Goal: Task Accomplishment & Management: Complete application form

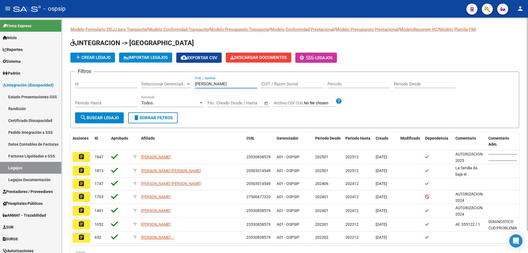
click at [205, 83] on input "[PERSON_NAME]" at bounding box center [226, 83] width 62 height 5
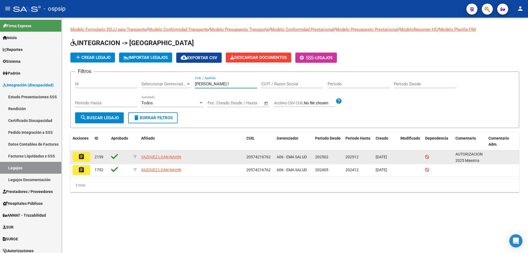
type input "[PERSON_NAME] l"
click at [83, 159] on mat-icon "assignment" at bounding box center [81, 156] width 7 height 7
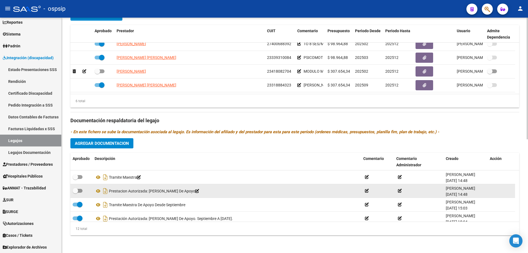
scroll to position [115, 0]
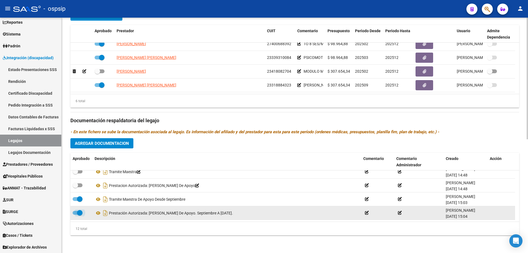
click at [79, 211] on span at bounding box center [79, 212] width 5 height 5
click at [75, 214] on input "checkbox" at bounding box center [75, 214] width 0 height 0
checkbox input "false"
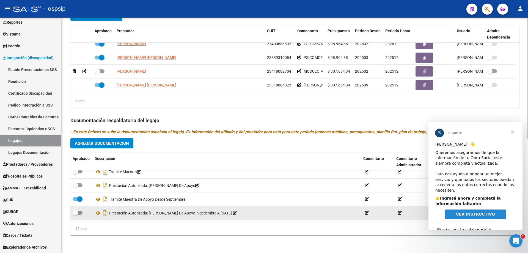
scroll to position [0, 0]
click at [237, 213] on icon at bounding box center [235, 213] width 4 height 4
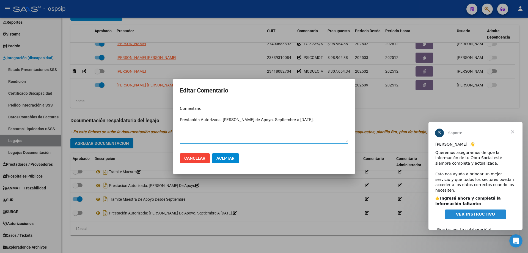
click at [186, 118] on textarea "Prestación Autorizada: [PERSON_NAME] de Apoyo. Septiembre a [DATE]." at bounding box center [264, 130] width 168 height 26
click at [201, 158] on span "Cancelar" at bounding box center [194, 158] width 21 height 5
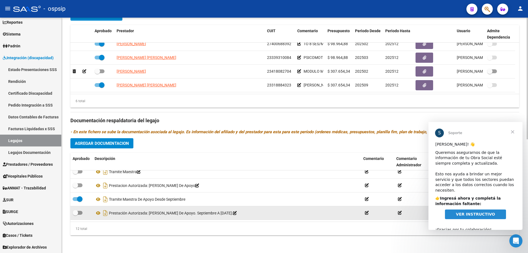
click at [237, 211] on icon at bounding box center [235, 213] width 4 height 4
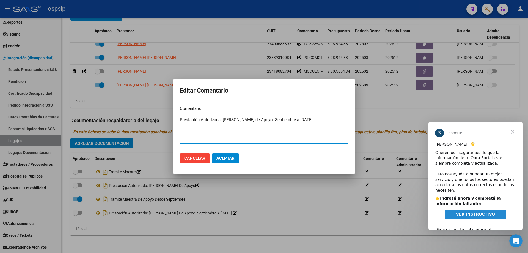
drag, startPoint x: 328, startPoint y: 118, endPoint x: 160, endPoint y: 121, distance: 167.7
click at [160, 121] on div "Editar Comentario Comentario Prestación Autorizada: [PERSON_NAME] de Apoyo. Sep…" at bounding box center [264, 126] width 528 height 253
type textarea "No va"
click at [228, 162] on button "Aceptar" at bounding box center [225, 158] width 27 height 10
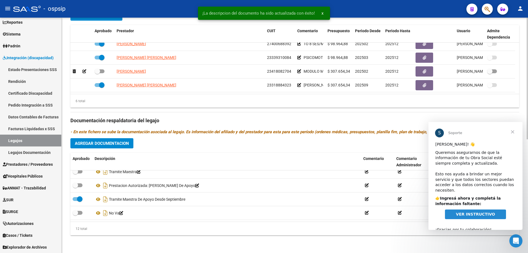
click at [99, 142] on span "Agregar Documentacion" at bounding box center [102, 143] width 54 height 5
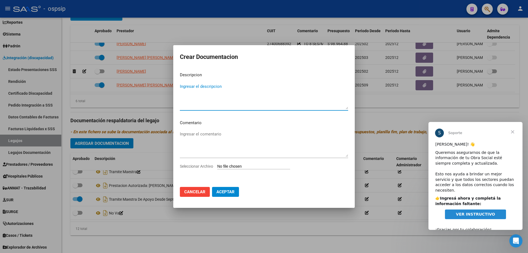
paste textarea "Prestación Autorizada: [PERSON_NAME] de Apoyo. Septiembre a [DATE]."
type textarea "Prestación Autorizada: [PERSON_NAME] de Apoyo. Septiembre a [DATE]."
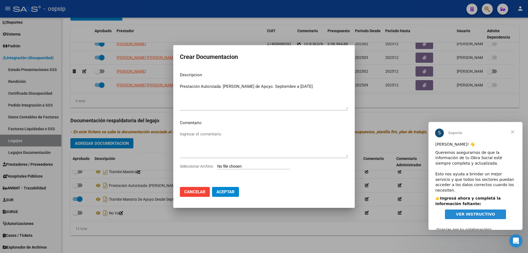
type input "C:\fakepath\[PERSON_NAME] LOAN MODULO MAESTRA AUTORIZACION 2025 SEGUN RESOLUCIO…"
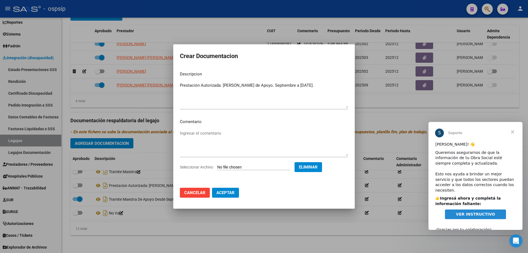
click at [231, 192] on span "Aceptar" at bounding box center [225, 192] width 18 height 5
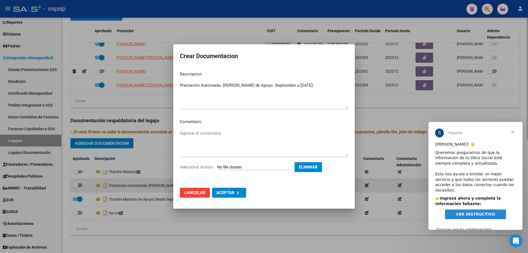
checkbox input "true"
checkbox input "false"
checkbox input "true"
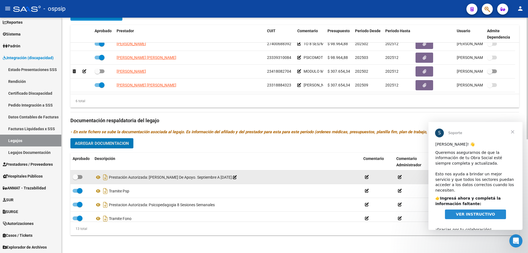
click at [83, 178] on div at bounding box center [82, 176] width 18 height 7
click at [78, 176] on span at bounding box center [75, 176] width 5 height 5
click at [75, 179] on input "checkbox" at bounding box center [75, 179] width 0 height 0
checkbox input "true"
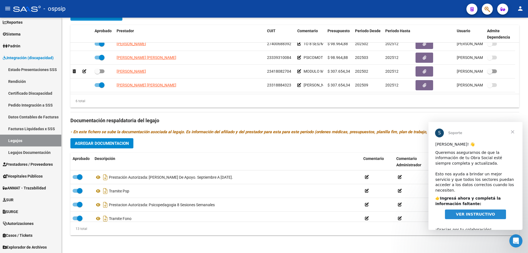
click at [514, 130] on span "Cerrar" at bounding box center [512, 132] width 20 height 20
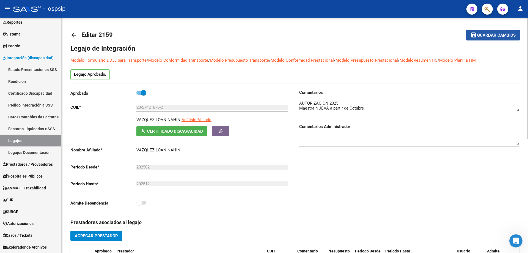
click at [488, 35] on span "Guardar cambios" at bounding box center [496, 35] width 38 height 5
click at [31, 142] on link "Legajos" at bounding box center [30, 140] width 61 height 12
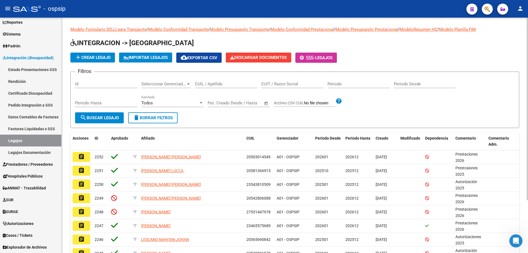
click at [214, 86] on input "CUIL / Apellido" at bounding box center [226, 83] width 62 height 5
type input "Z"
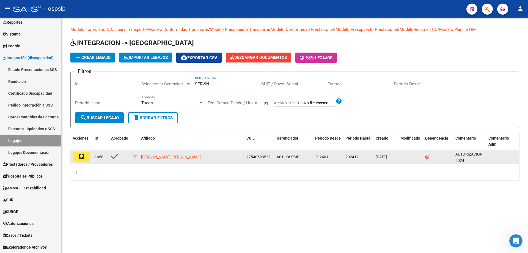
type input "SERVIN"
click at [81, 159] on mat-icon "assignment" at bounding box center [81, 156] width 7 height 7
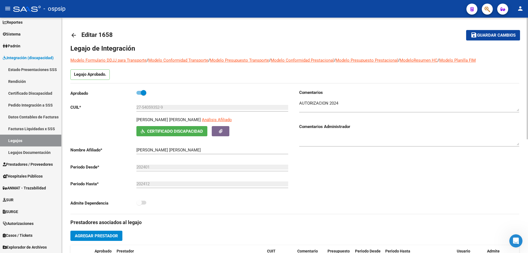
click at [202, 117] on app-link-go-to "Análisis Afiliado" at bounding box center [217, 121] width 30 height 9
click at [202, 117] on span "Análisis Afiliado" at bounding box center [217, 119] width 30 height 5
type textarea "27540593529"
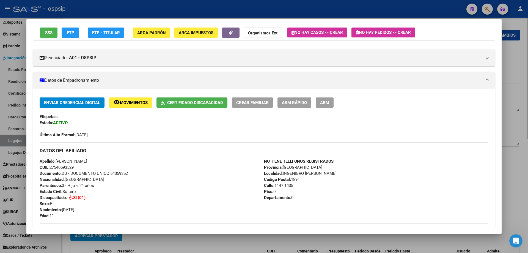
scroll to position [55, 0]
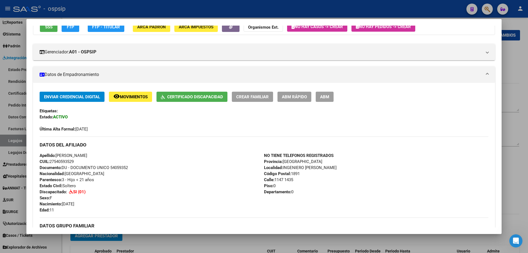
click at [17, 143] on div at bounding box center [264, 126] width 528 height 253
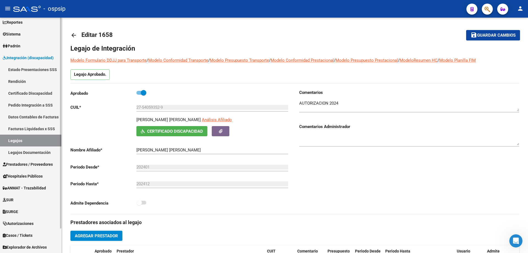
click at [18, 143] on link "Legajos" at bounding box center [30, 140] width 61 height 12
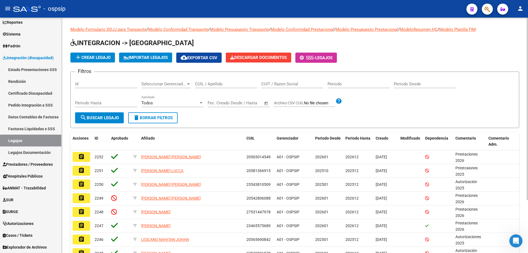
click at [205, 80] on div "CUIL / Apellido" at bounding box center [226, 82] width 62 height 12
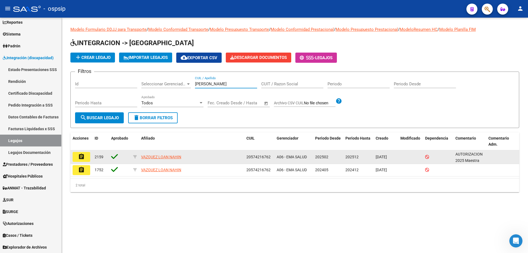
type input "[PERSON_NAME]"
click at [83, 157] on mat-icon "assignment" at bounding box center [81, 156] width 7 height 7
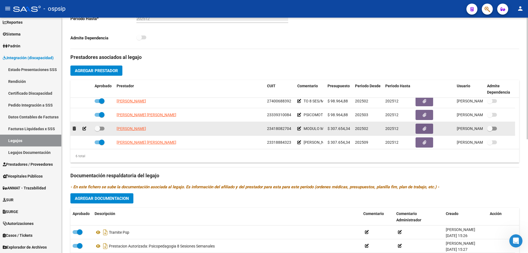
scroll to position [33, 0]
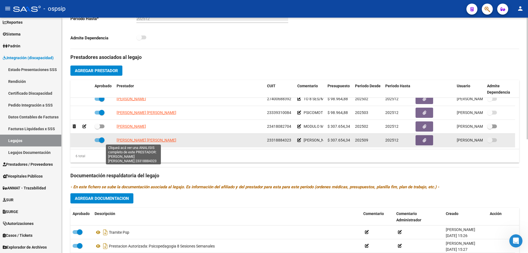
click at [133, 138] on span "[PERSON_NAME] [PERSON_NAME]" at bounding box center [147, 140] width 60 height 4
type textarea "23318884323"
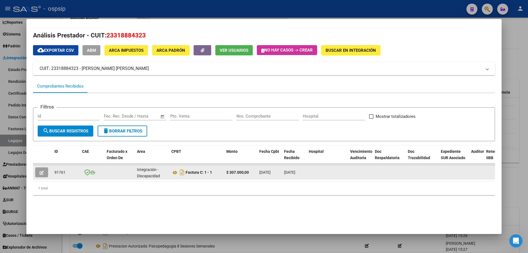
click at [43, 170] on icon "button" at bounding box center [42, 172] width 4 height 4
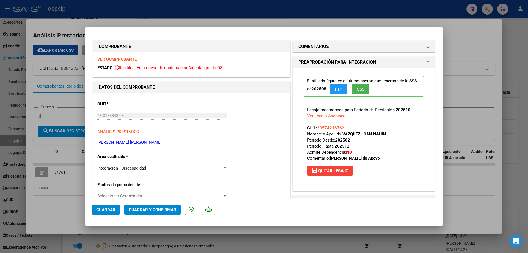
click at [131, 57] on strong "VER COMPROBANTE" at bounding box center [116, 59] width 39 height 5
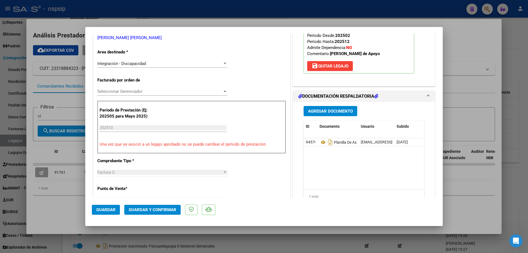
scroll to position [110, 0]
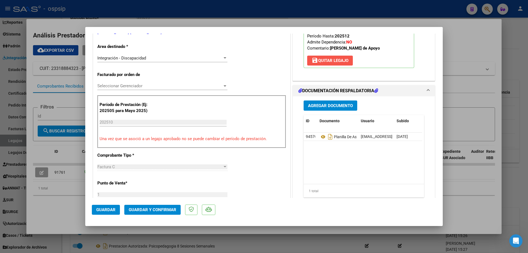
click at [332, 62] on span "save [PERSON_NAME]" at bounding box center [329, 60] width 37 height 5
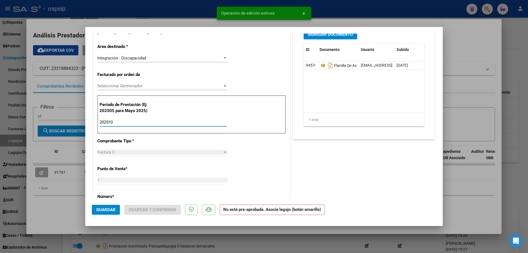
click at [124, 120] on input "202510" at bounding box center [163, 122] width 127 height 5
type input "202509"
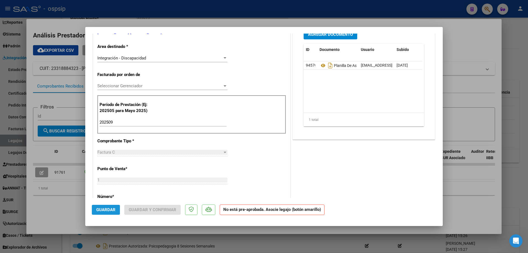
click at [107, 209] on span "Guardar" at bounding box center [105, 209] width 19 height 5
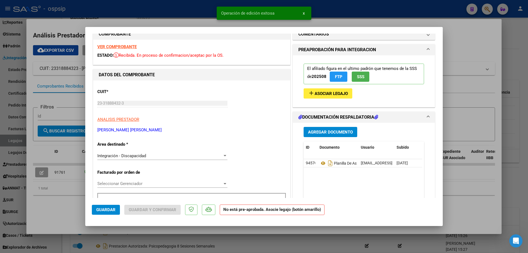
scroll to position [0, 0]
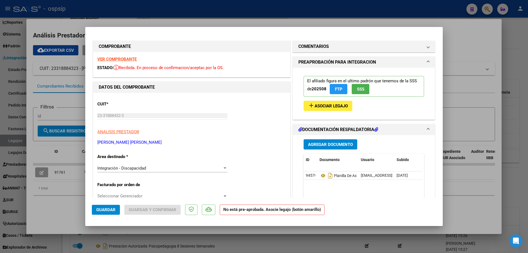
click at [314, 104] on span "Asociar Legajo" at bounding box center [330, 105] width 33 height 5
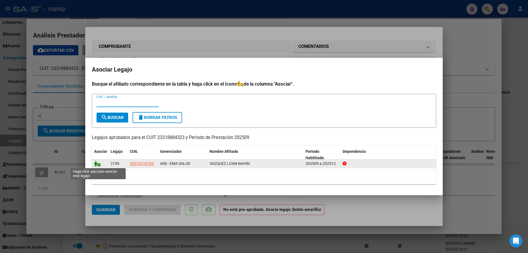
click at [96, 164] on icon at bounding box center [97, 163] width 7 height 6
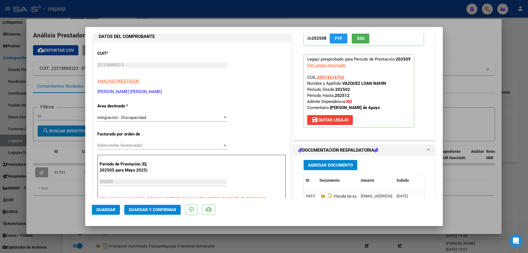
scroll to position [82, 0]
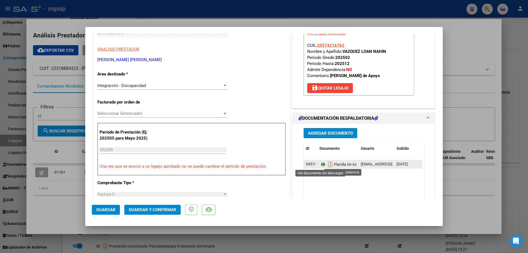
click at [319, 164] on icon at bounding box center [322, 164] width 7 height 7
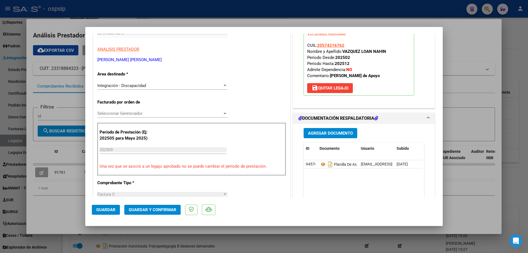
click at [56, 207] on div at bounding box center [264, 126] width 528 height 253
type input "$ 0,00"
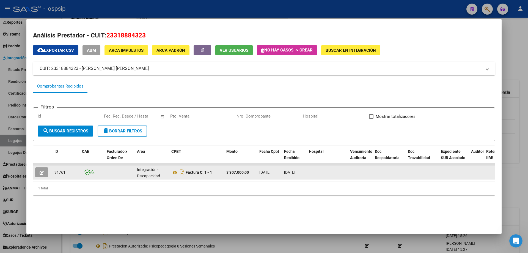
click at [39, 172] on button "button" at bounding box center [41, 172] width 13 height 10
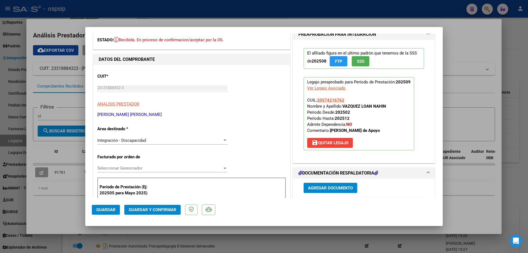
scroll to position [27, 0]
click at [203, 24] on div at bounding box center [264, 126] width 528 height 253
type input "$ 0,00"
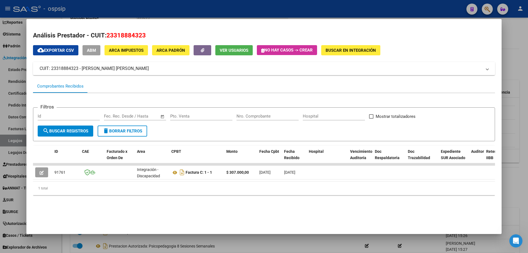
click at [192, 10] on div at bounding box center [264, 126] width 528 height 253
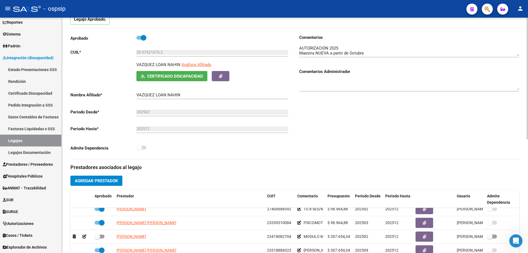
scroll to position [0, 0]
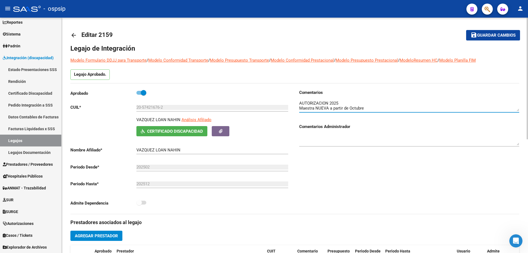
click at [363, 109] on textarea at bounding box center [409, 105] width 220 height 11
type textarea "AUTORIZACION 2025 Maestra NUEVA a partir de [GEOGRAPHIC_DATA]"
click at [476, 34] on mat-icon "save" at bounding box center [473, 35] width 7 height 7
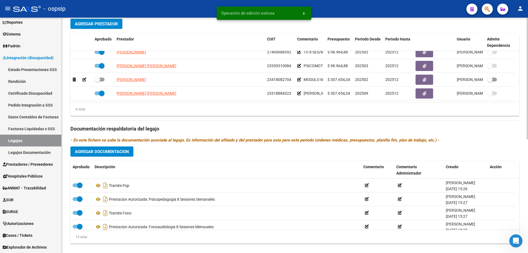
scroll to position [220, 0]
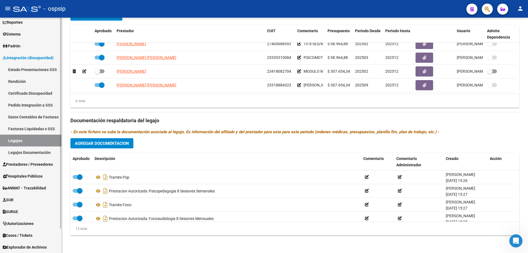
click at [39, 140] on link "Legajos" at bounding box center [30, 140] width 61 height 12
